Goal: Task Accomplishment & Management: Manage account settings

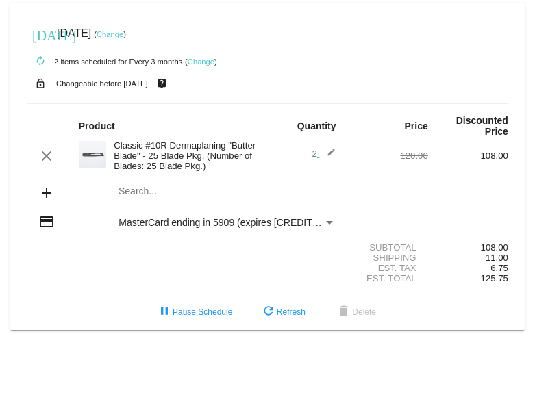
click at [204, 60] on link "Change" at bounding box center [201, 62] width 27 height 8
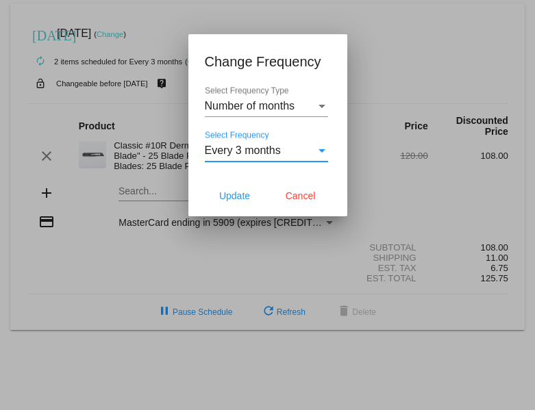
click at [272, 146] on span "Every 3 months" at bounding box center [243, 150] width 76 height 12
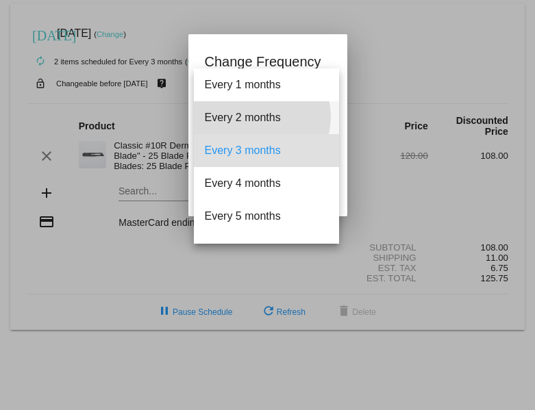
click at [260, 116] on span "Every 2 months" at bounding box center [266, 117] width 123 height 33
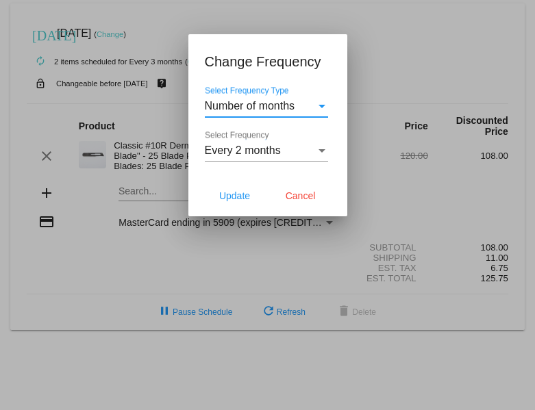
click at [314, 105] on div "Number of months" at bounding box center [260, 106] width 111 height 12
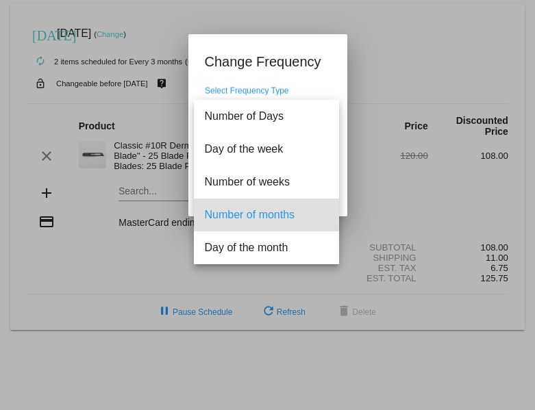
click at [276, 213] on span "Number of months" at bounding box center [266, 215] width 123 height 33
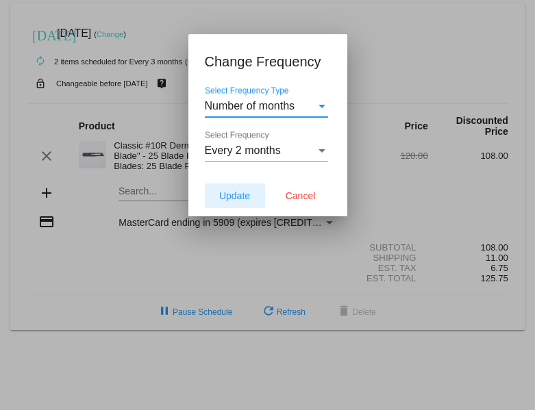
click at [232, 197] on span "Update" at bounding box center [234, 195] width 31 height 11
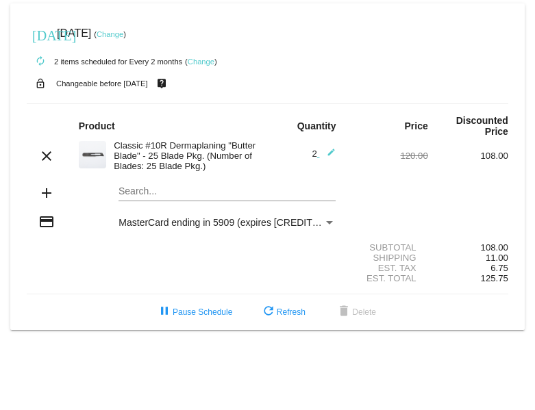
click at [203, 60] on link "Change" at bounding box center [201, 62] width 27 height 8
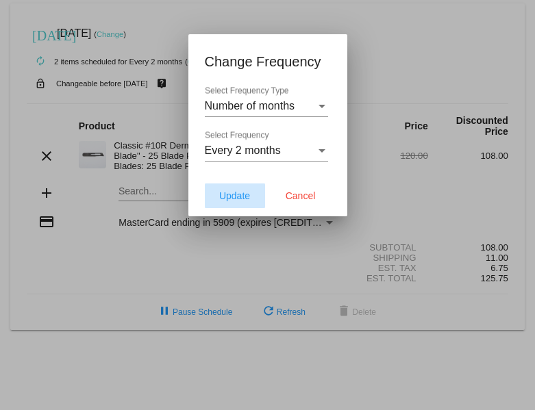
click at [244, 198] on span "Update" at bounding box center [234, 195] width 31 height 11
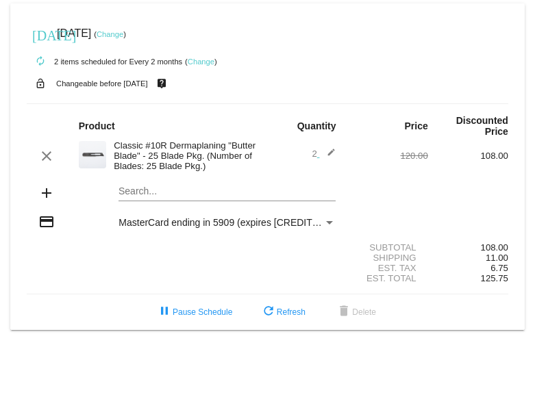
click at [123, 34] on link "Change" at bounding box center [110, 34] width 27 height 8
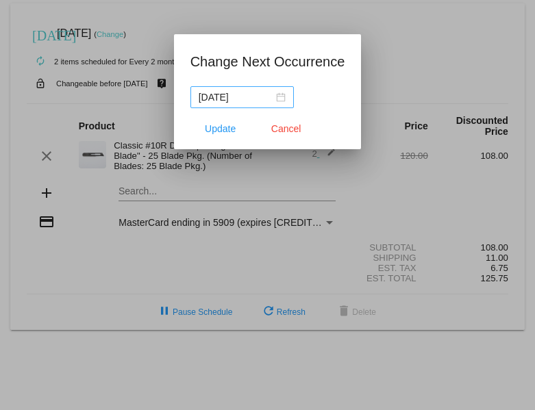
click at [277, 95] on div "[DATE]" at bounding box center [242, 97] width 87 height 15
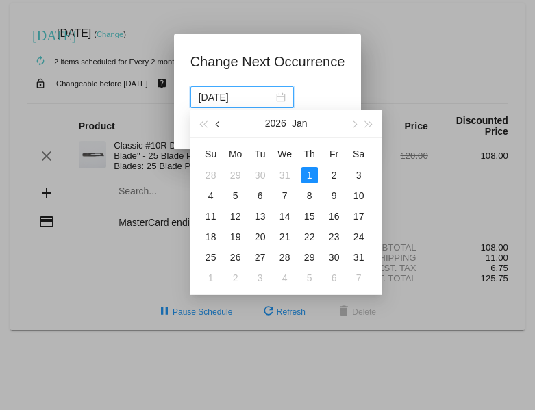
click at [218, 123] on span "button" at bounding box center [218, 124] width 7 height 7
click at [233, 175] on div "1" at bounding box center [235, 175] width 16 height 16
type input "[DATE]"
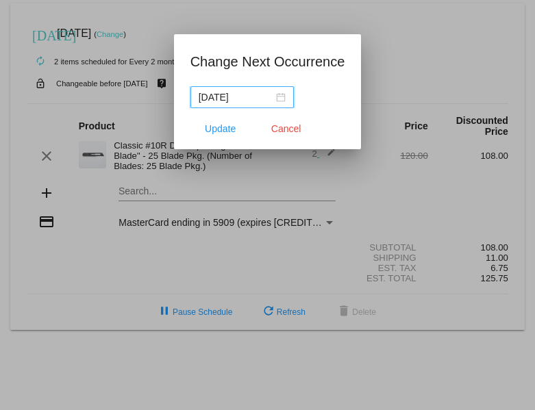
click at [245, 97] on input "[DATE]" at bounding box center [236, 97] width 75 height 15
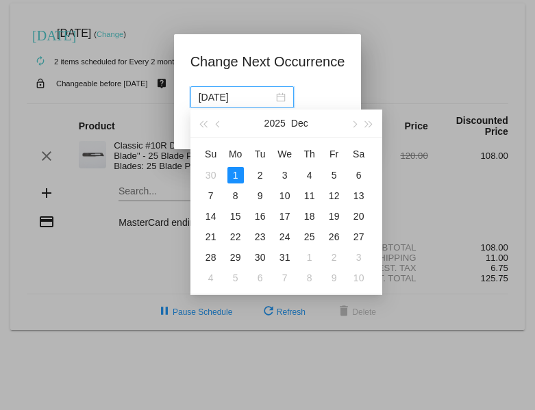
click at [240, 174] on div "1" at bounding box center [235, 175] width 16 height 16
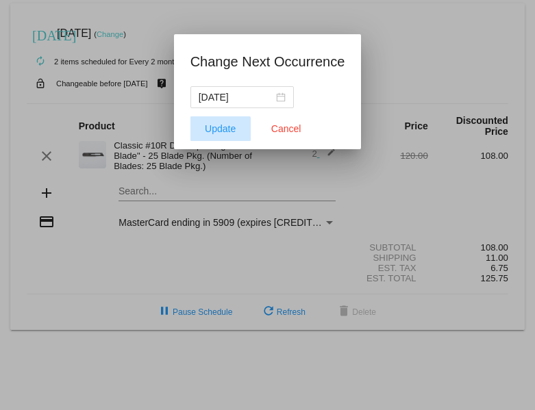
click at [219, 131] on span "Update" at bounding box center [220, 128] width 31 height 11
